Goal: Transaction & Acquisition: Book appointment/travel/reservation

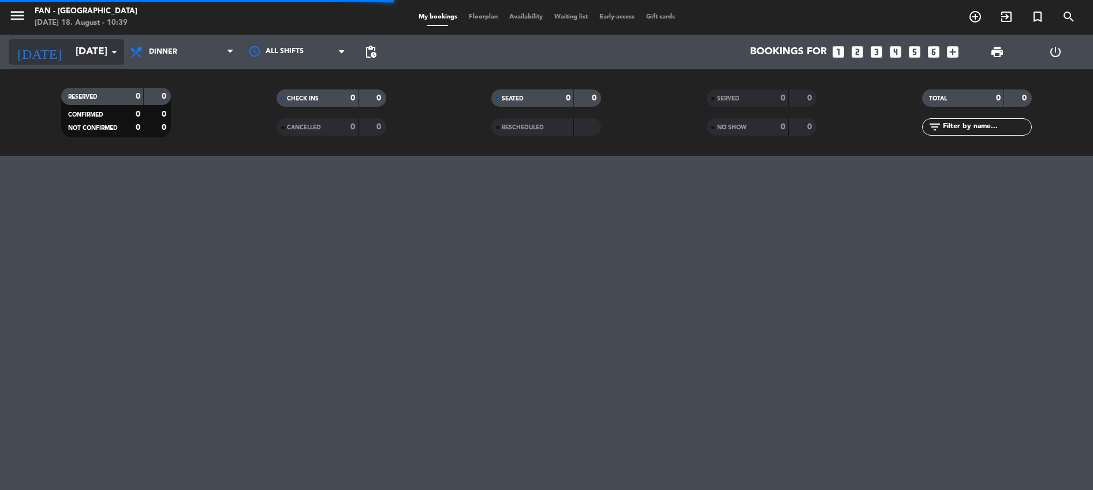
click at [99, 57] on input "[DATE]" at bounding box center [137, 51] width 134 height 23
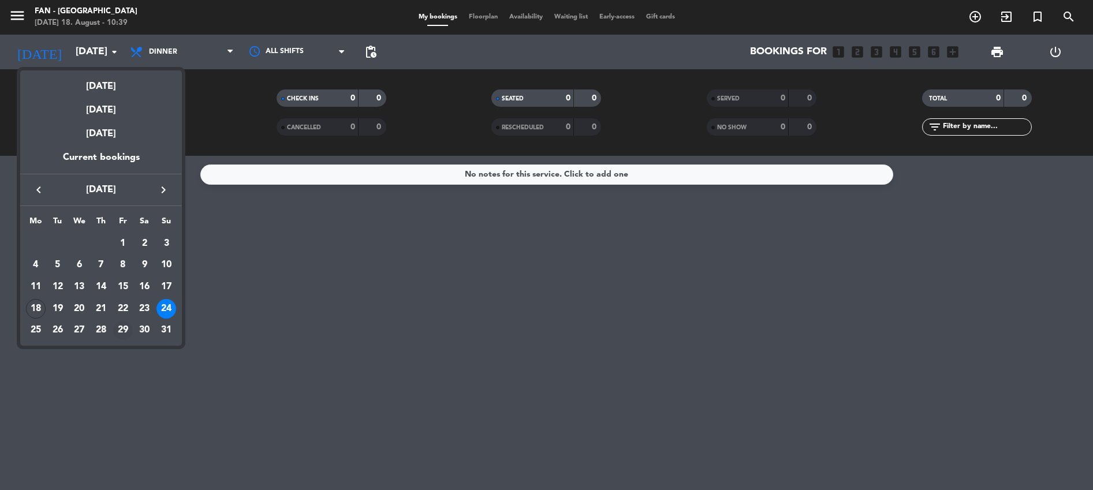
click at [126, 328] on div "29" at bounding box center [123, 331] width 20 height 20
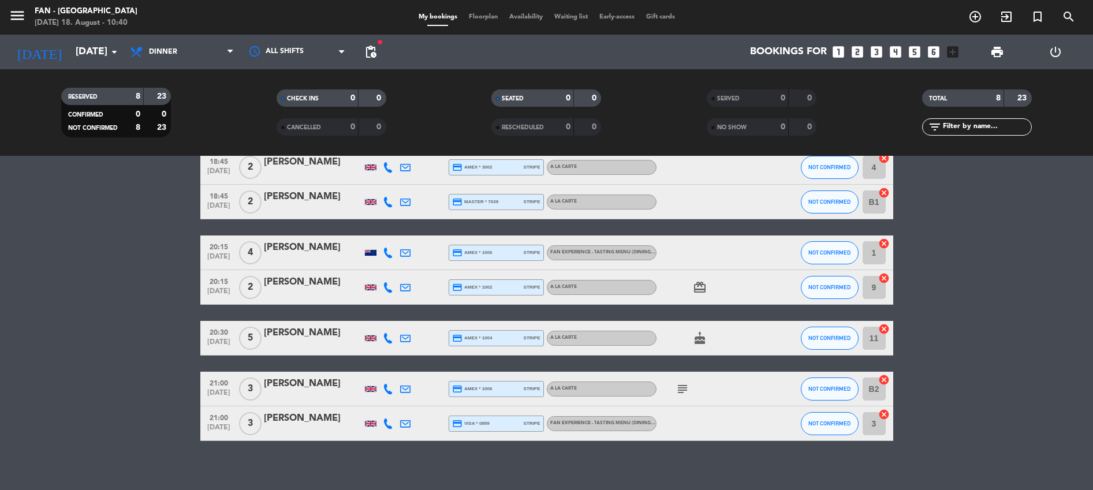
scroll to position [96, 0]
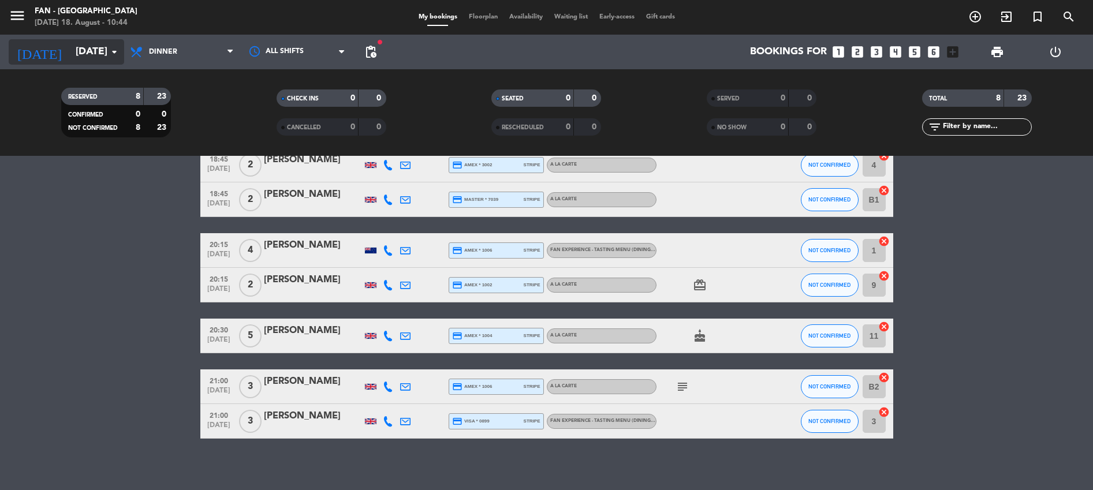
click at [70, 54] on input "[DATE]" at bounding box center [137, 51] width 134 height 23
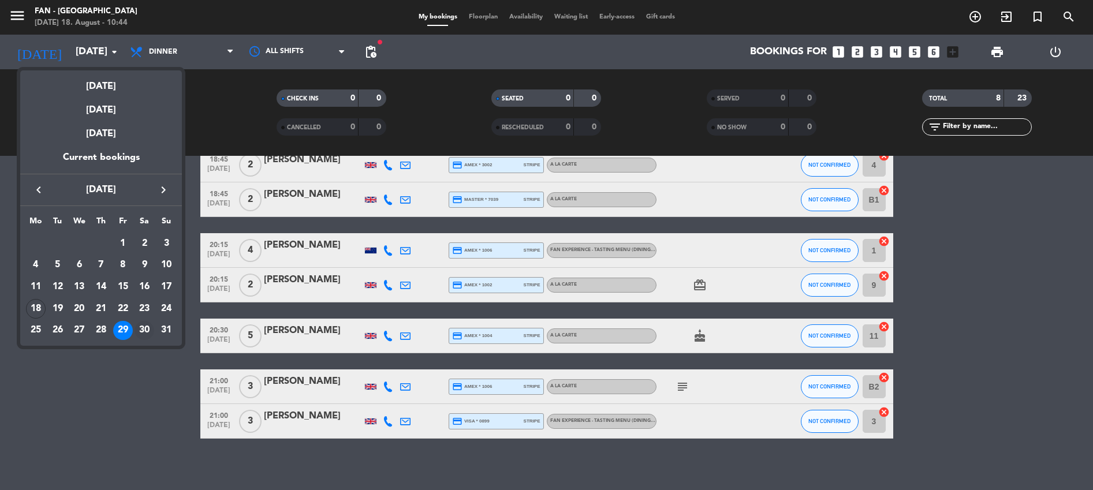
click at [148, 329] on div "30" at bounding box center [145, 331] width 20 height 20
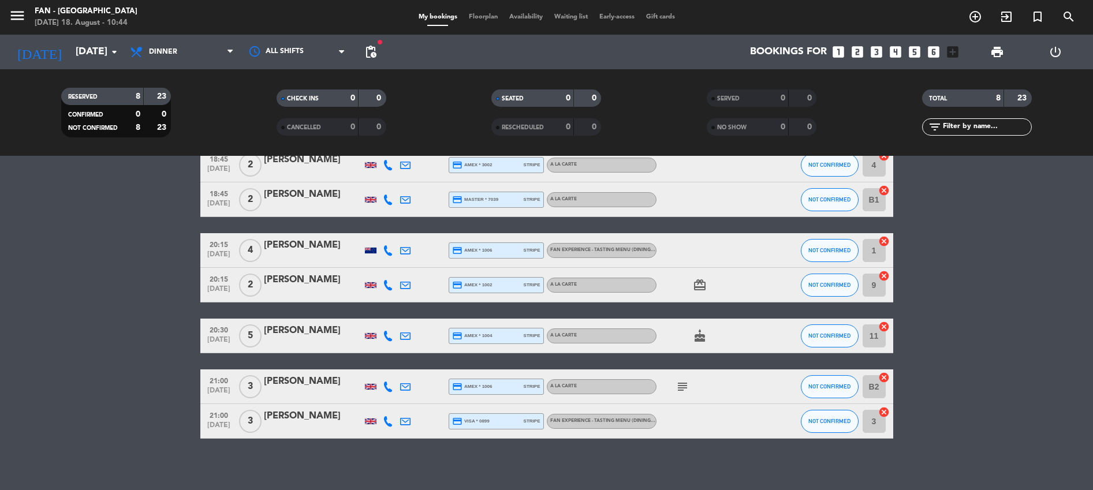
type input "[DATE]"
click at [185, 54] on span "Dinner" at bounding box center [181, 51] width 115 height 25
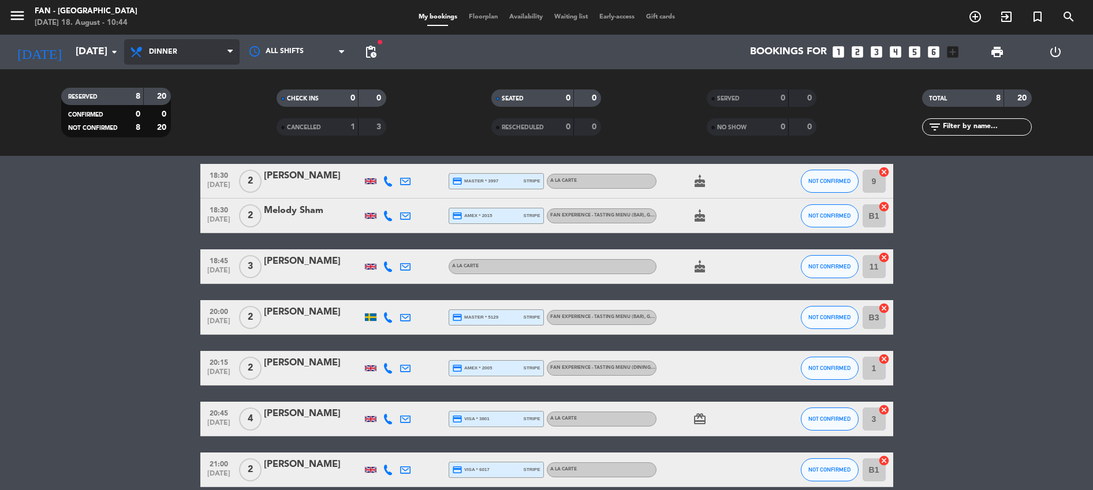
click at [174, 63] on span "Dinner" at bounding box center [181, 51] width 115 height 25
click at [159, 103] on div "menu Fan - [GEOGRAPHIC_DATA] [DATE] 18. August - 10:44 My bookings Floorplan Av…" at bounding box center [546, 78] width 1093 height 156
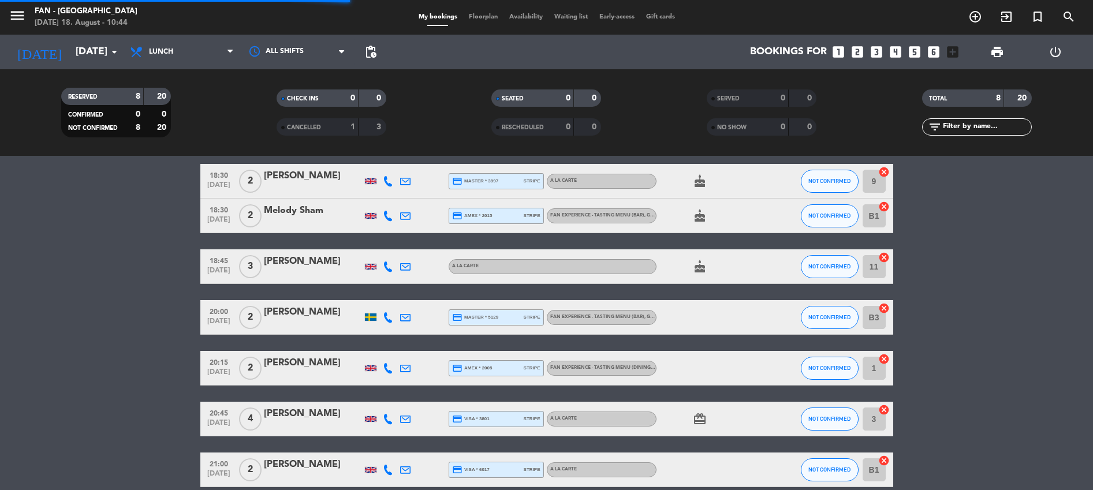
scroll to position [0, 0]
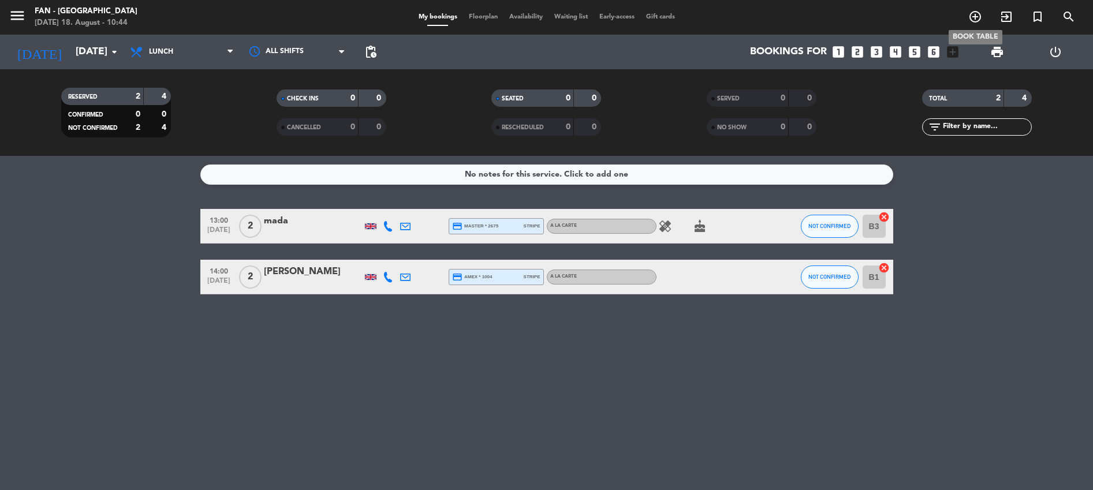
click at [973, 13] on icon "add_circle_outline" at bounding box center [975, 17] width 14 height 14
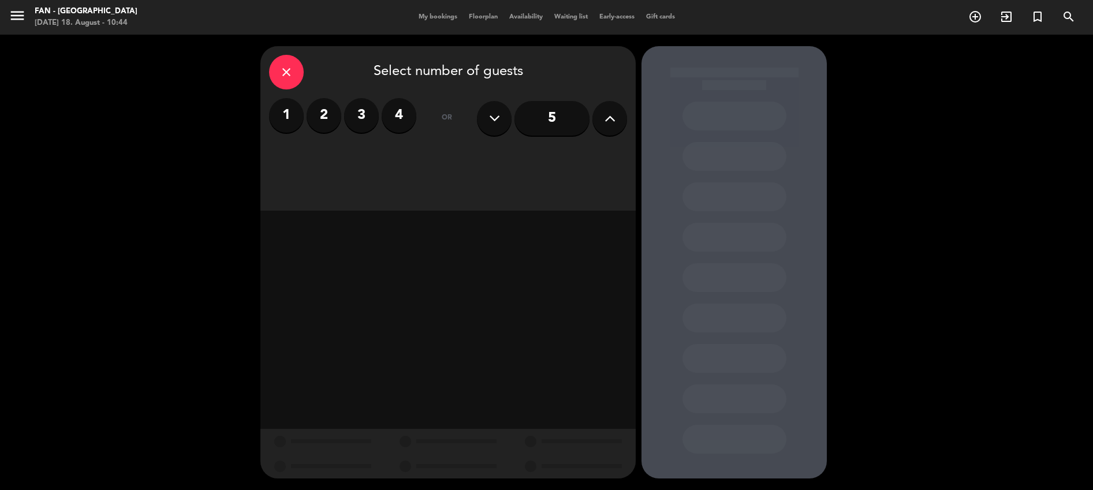
click at [324, 126] on label "2" at bounding box center [324, 115] width 35 height 35
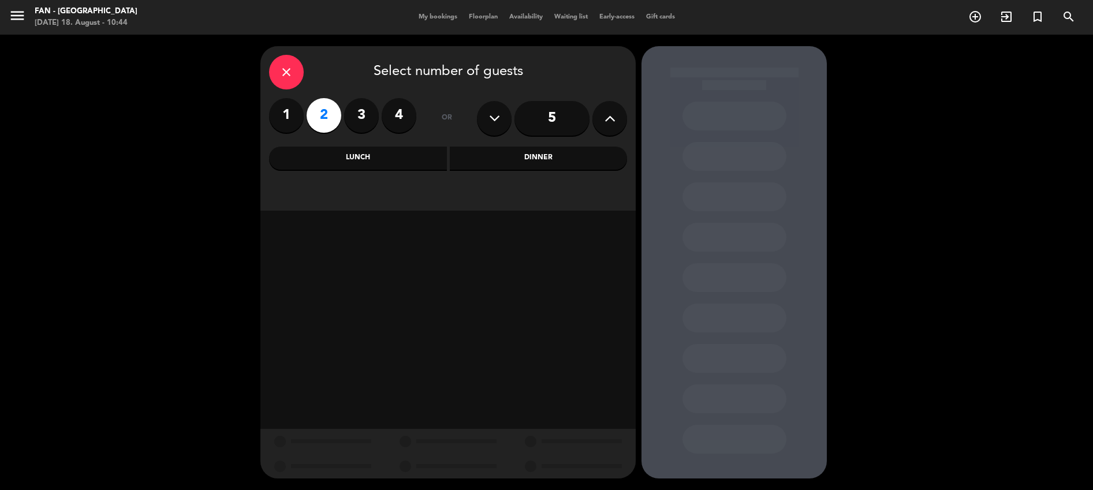
click at [359, 161] on div "Lunch" at bounding box center [358, 158] width 178 height 23
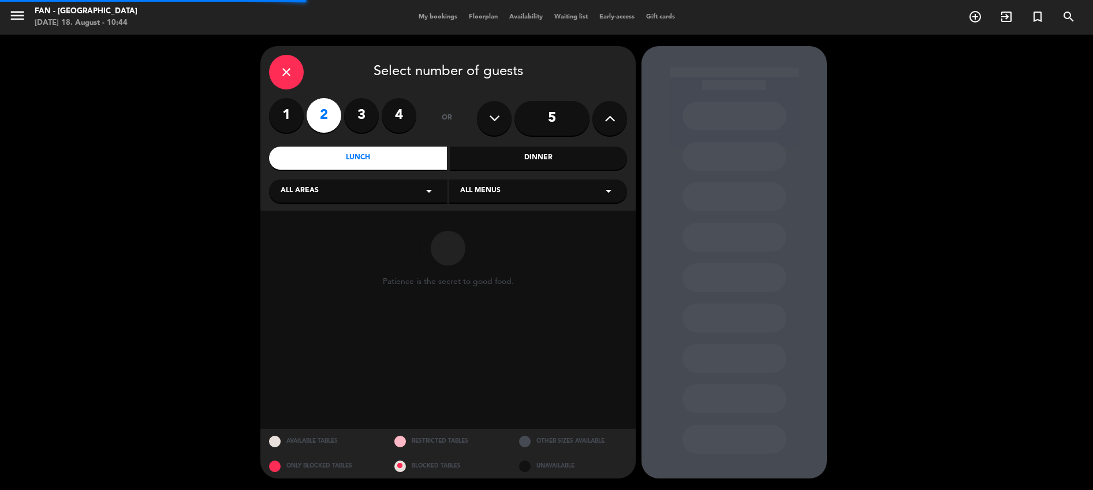
click at [376, 187] on div "All areas arrow_drop_down" at bounding box center [358, 191] width 178 height 23
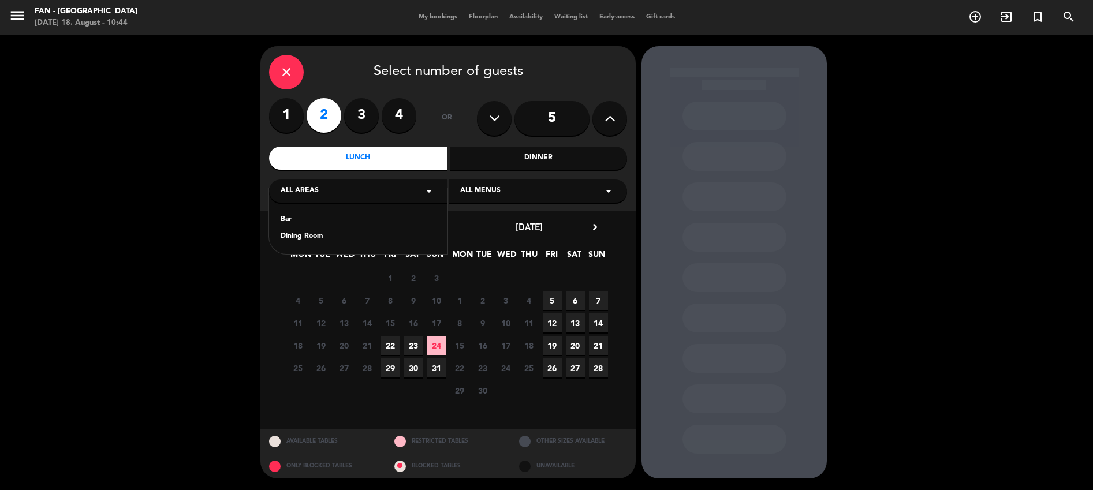
click at [318, 238] on div "Dining Room" at bounding box center [358, 237] width 155 height 12
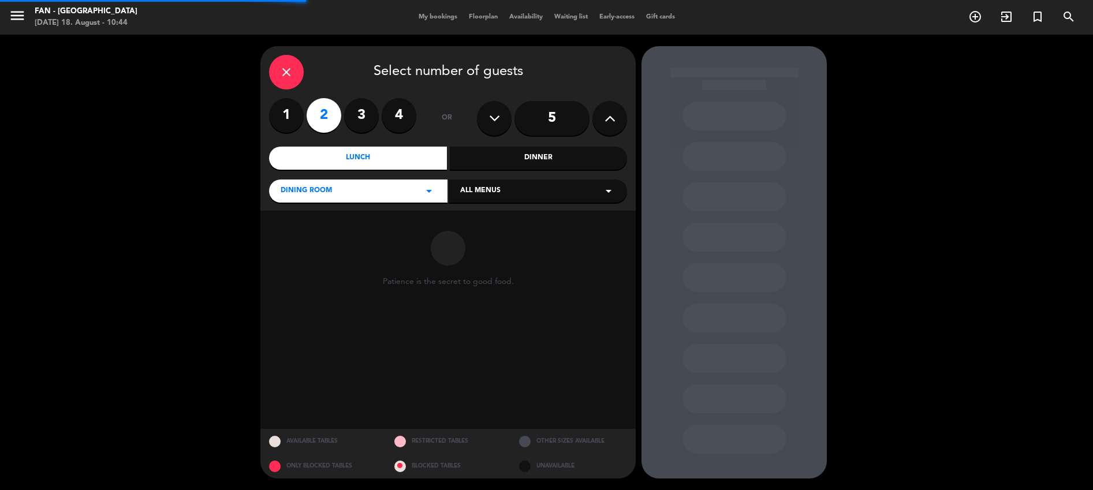
click at [511, 196] on div "All menus arrow_drop_down" at bounding box center [538, 191] width 178 height 23
click at [473, 255] on div "A la carte" at bounding box center [537, 254] width 155 height 12
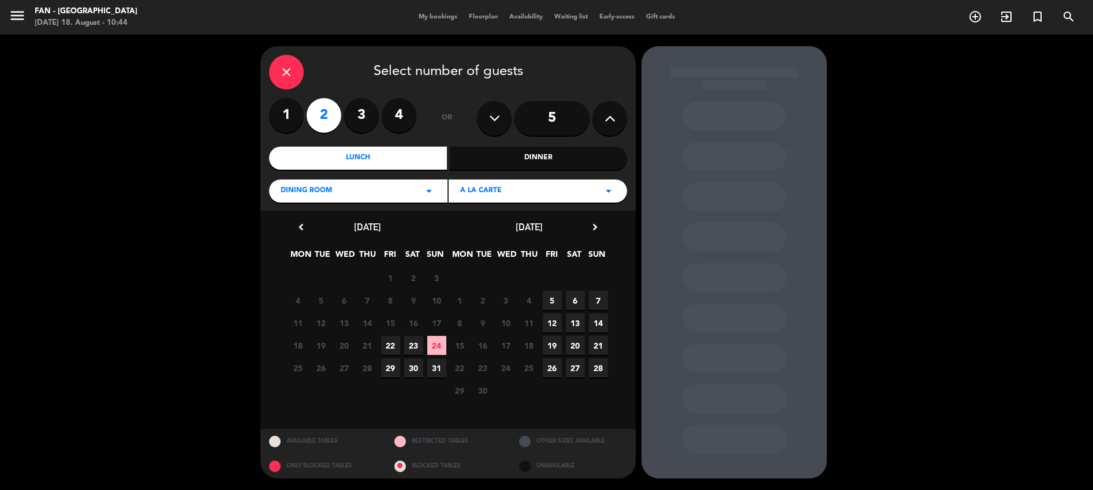
click at [418, 346] on span "23" at bounding box center [413, 345] width 19 height 19
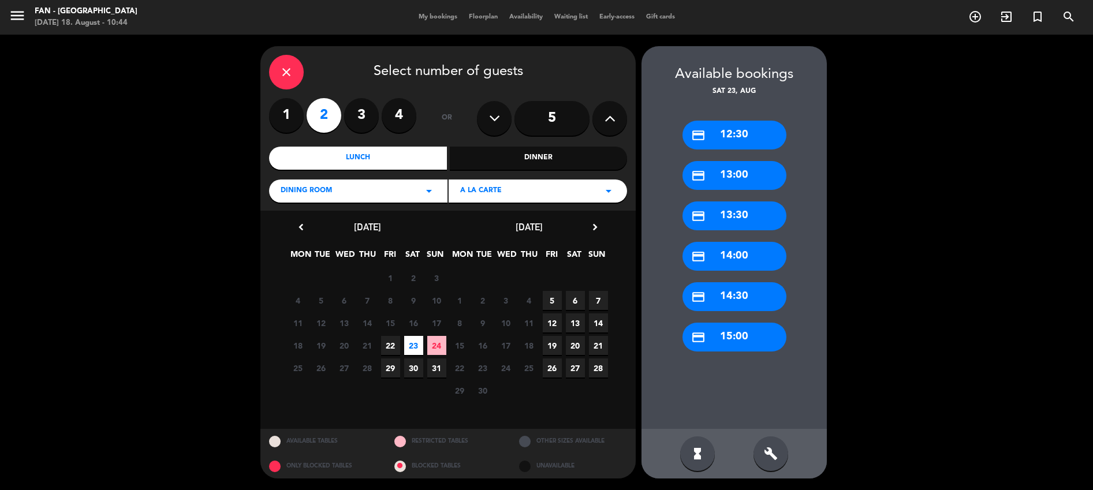
click at [721, 221] on div "credit_card 13:30" at bounding box center [735, 216] width 104 height 29
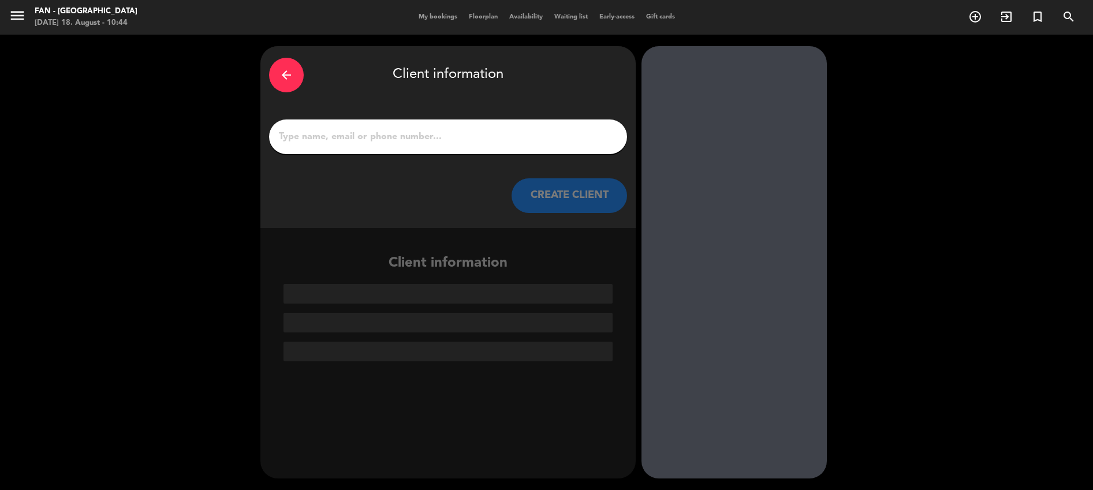
click at [508, 137] on input "1" at bounding box center [448, 137] width 341 height 16
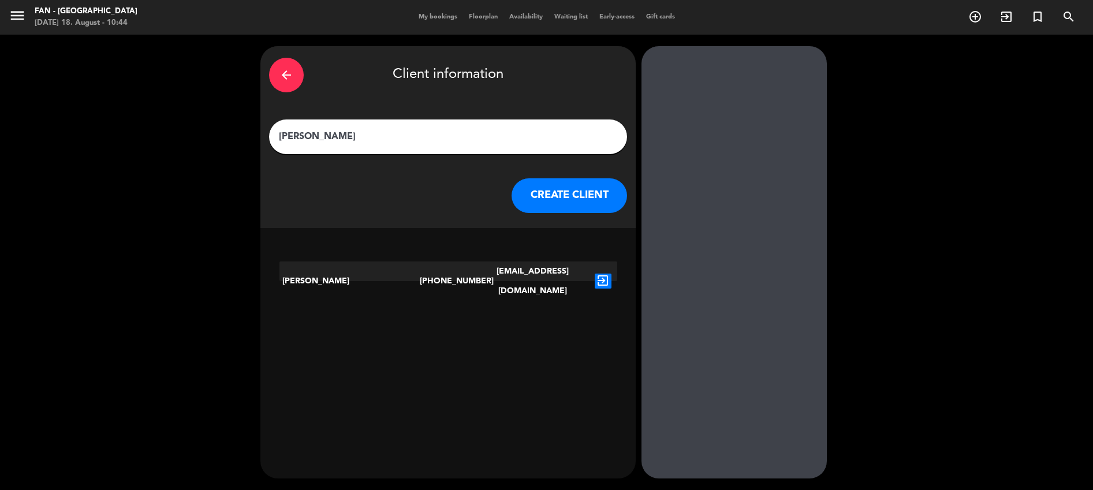
type input "[PERSON_NAME]"
click at [600, 276] on icon "exit_to_app" at bounding box center [603, 281] width 17 height 15
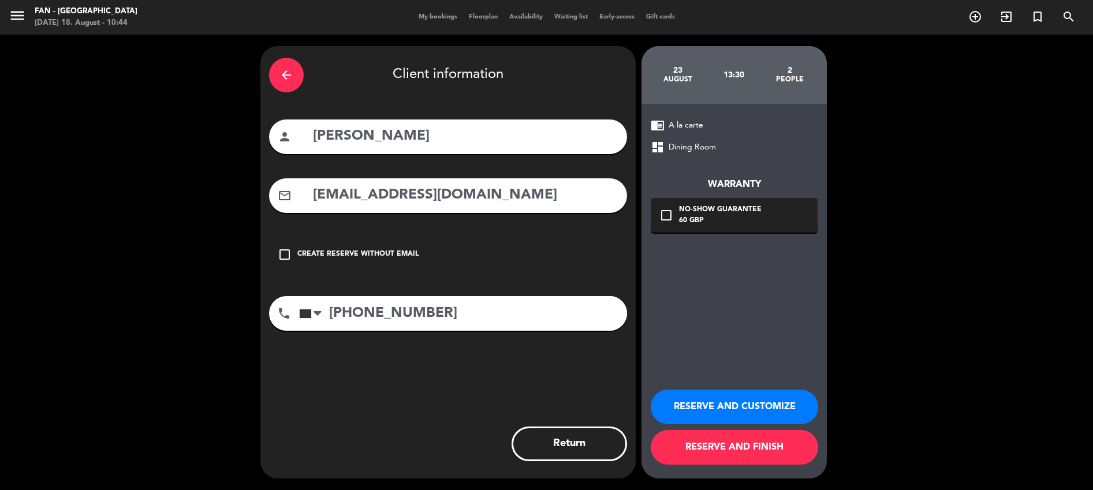
click at [666, 209] on icon "check_box_outline_blank" at bounding box center [666, 215] width 14 height 14
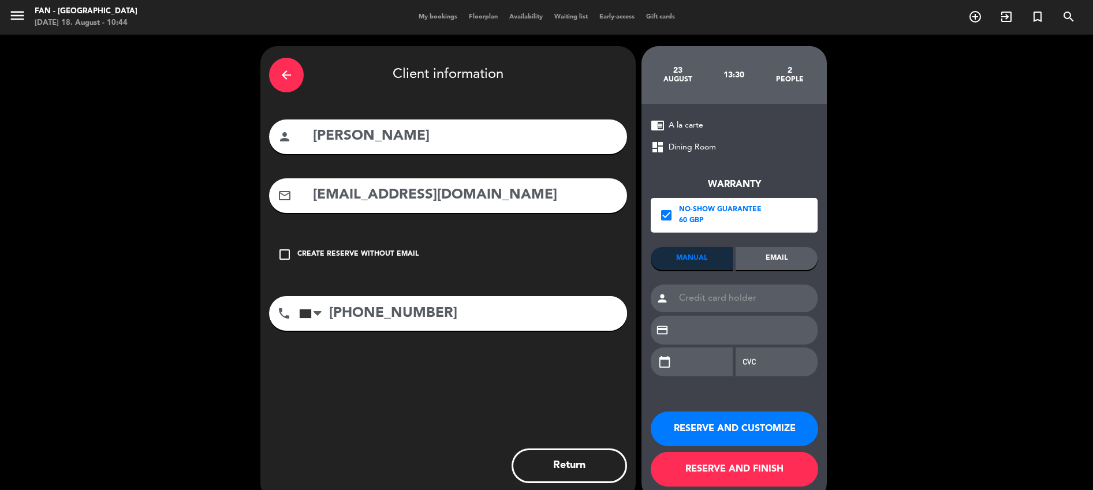
click at [762, 258] on div "Email" at bounding box center [777, 258] width 82 height 23
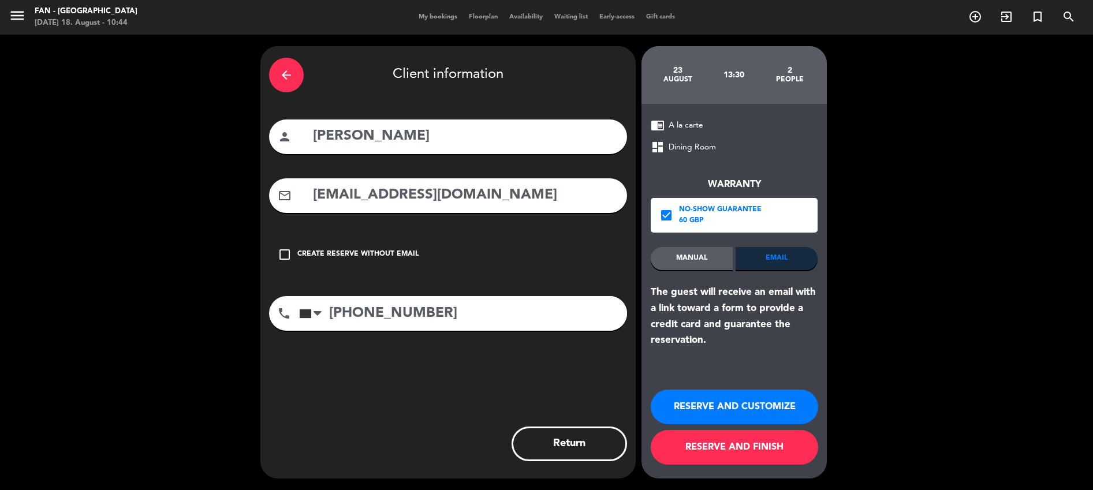
click at [699, 443] on button "RESERVE AND FINISH" at bounding box center [734, 447] width 167 height 35
